Goal: Information Seeking & Learning: Find contact information

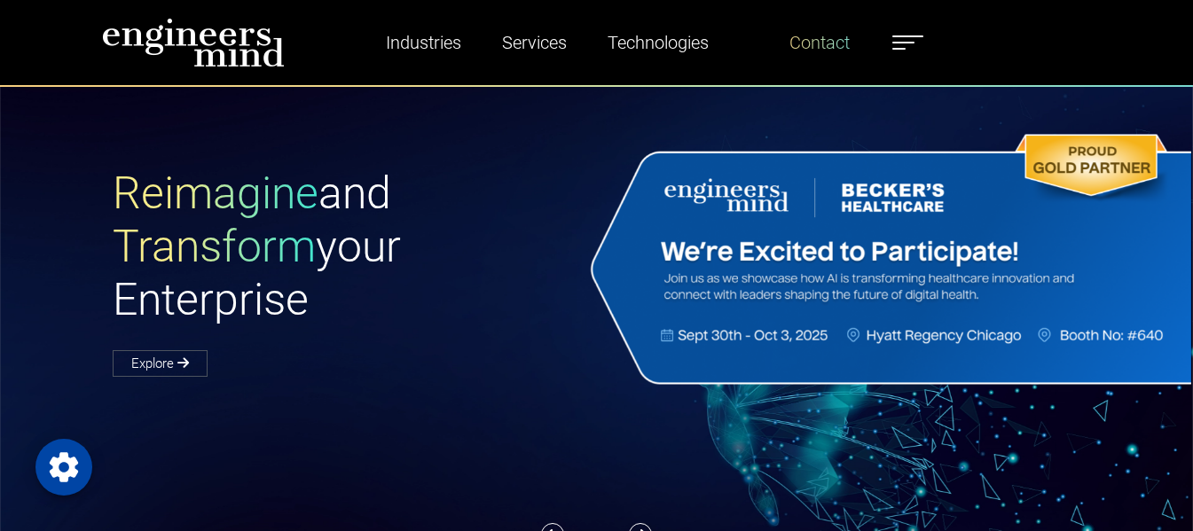
click at [825, 35] on link "Contact" at bounding box center [819, 42] width 74 height 41
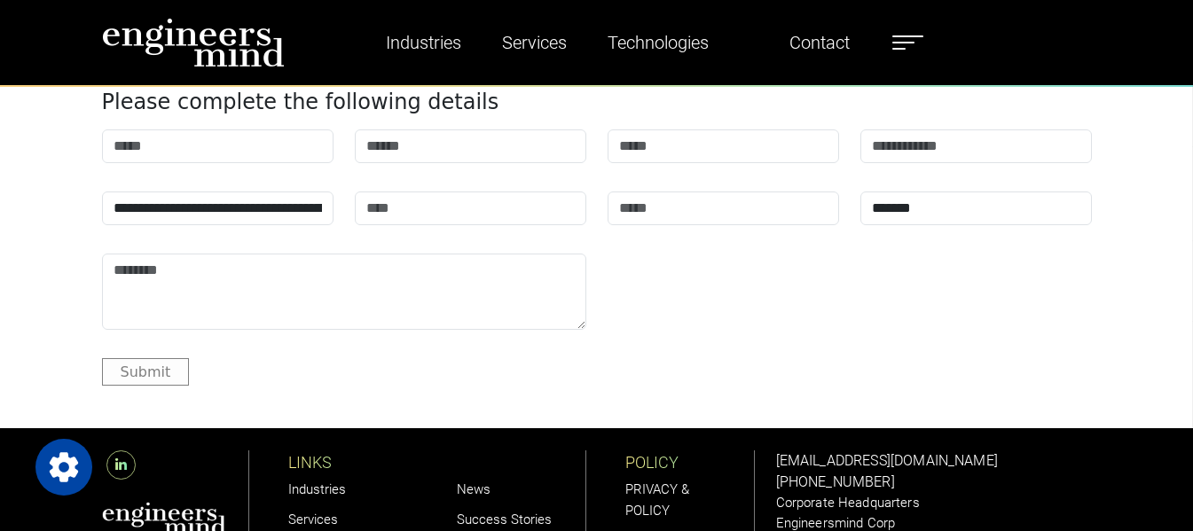
scroll to position [2040, 0]
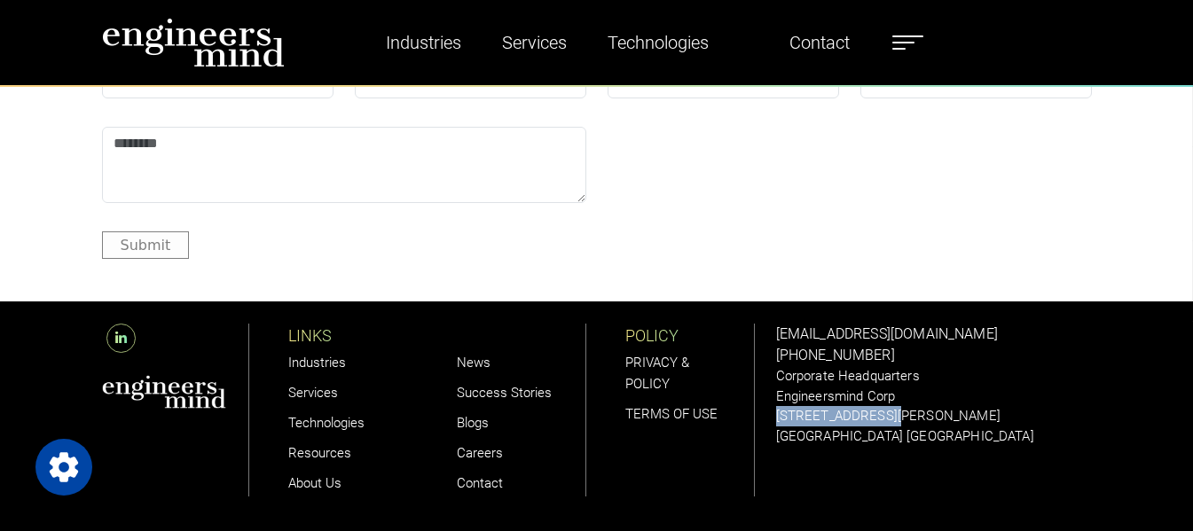
drag, startPoint x: 895, startPoint y: 415, endPoint x: 776, endPoint y: 419, distance: 118.9
click at [776, 419] on p "[STREET_ADDRESS][PERSON_NAME]" at bounding box center [934, 416] width 316 height 20
copy p "[STREET_ADDRESS][PERSON_NAME]"
click at [894, 447] on p "[GEOGRAPHIC_DATA] [GEOGRAPHIC_DATA]" at bounding box center [934, 437] width 316 height 20
click at [903, 439] on p "[GEOGRAPHIC_DATA] [GEOGRAPHIC_DATA]" at bounding box center [934, 437] width 316 height 20
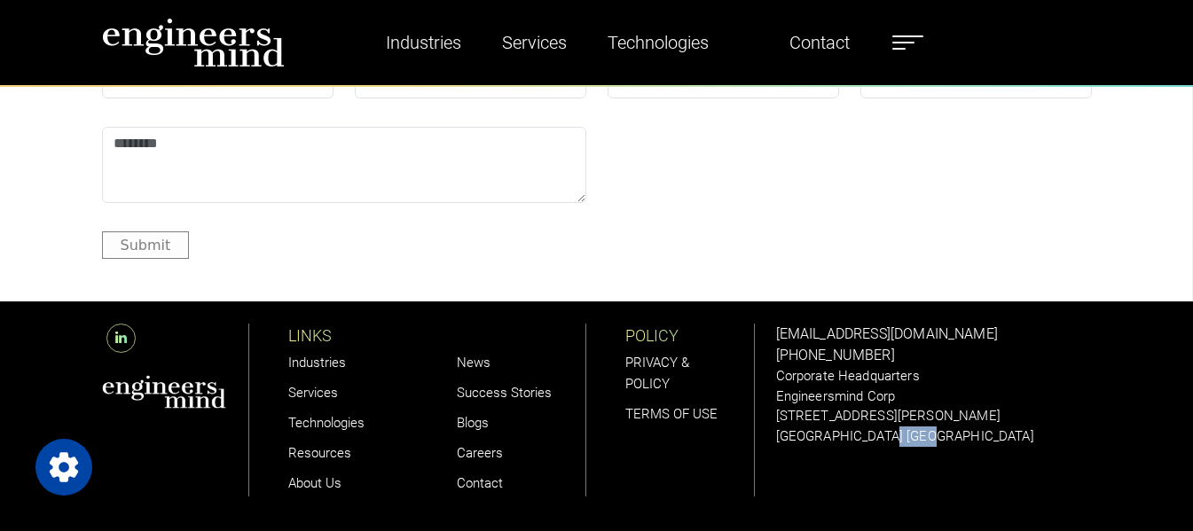
drag, startPoint x: 903, startPoint y: 439, endPoint x: 883, endPoint y: 438, distance: 19.5
click at [883, 438] on p "[GEOGRAPHIC_DATA] [GEOGRAPHIC_DATA]" at bounding box center [934, 437] width 316 height 20
copy p "07302"
